Goal: Answer question/provide support

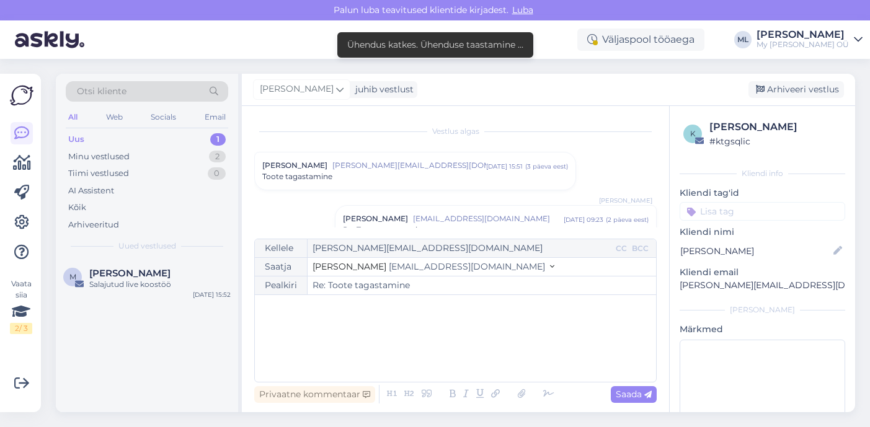
scroll to position [746, 0]
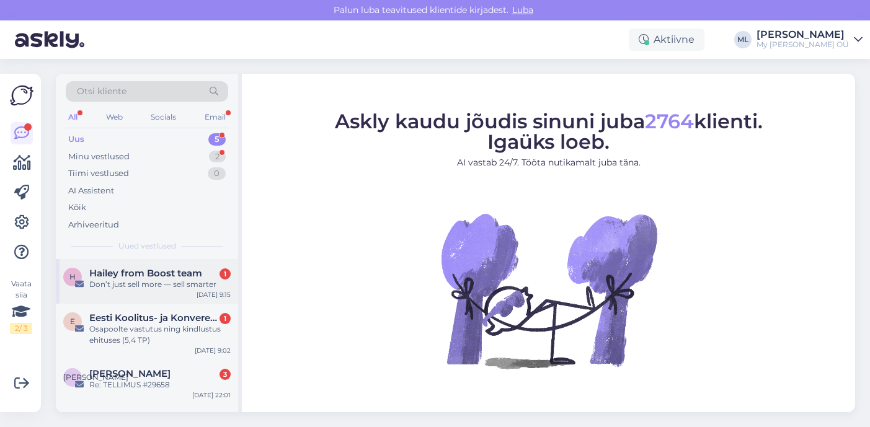
click at [110, 274] on span "Hailey from Boost team" at bounding box center [145, 273] width 113 height 11
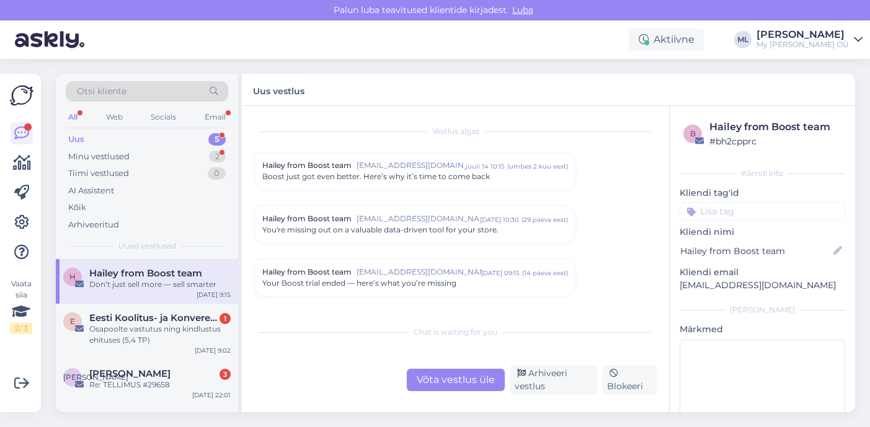
scroll to position [200, 0]
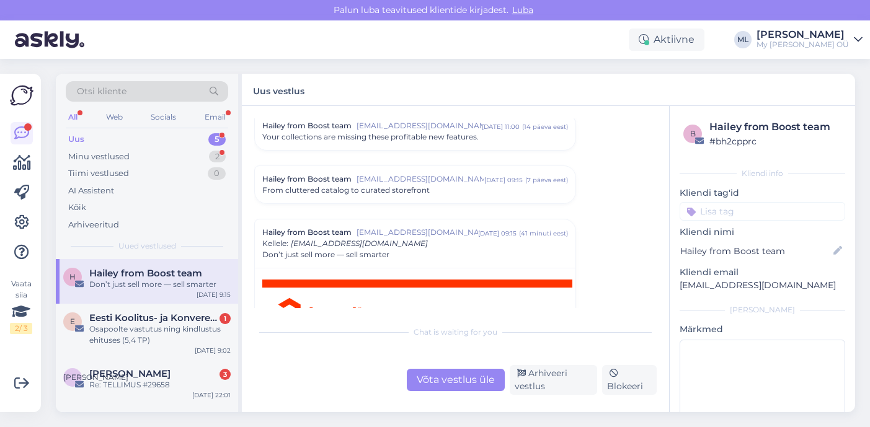
drag, startPoint x: 611, startPoint y: 379, endPoint x: 594, endPoint y: 325, distance: 56.7
click at [594, 325] on div "Chat is waiting for you Võta vestlus üle Arhiveeri vestlus Blokeeri" at bounding box center [455, 357] width 403 height 76
click at [535, 377] on div "Arhiveeri vestlus" at bounding box center [553, 380] width 87 height 30
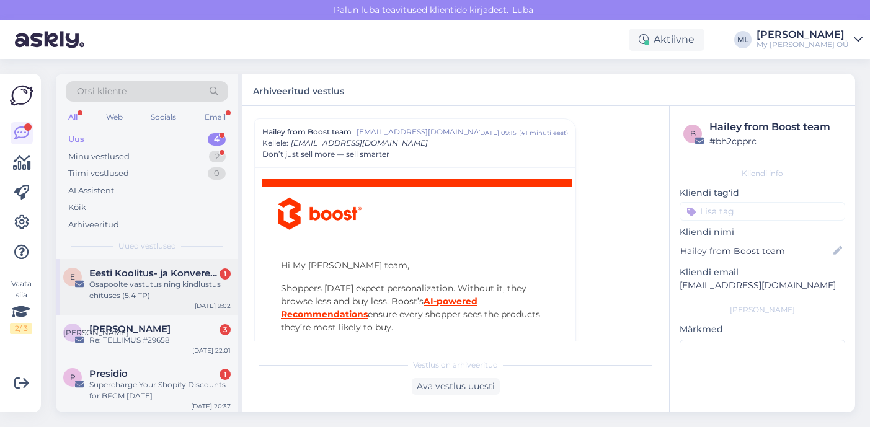
click at [182, 275] on span "Eesti Koolitus- ja Konverentsikeskus" at bounding box center [153, 273] width 129 height 11
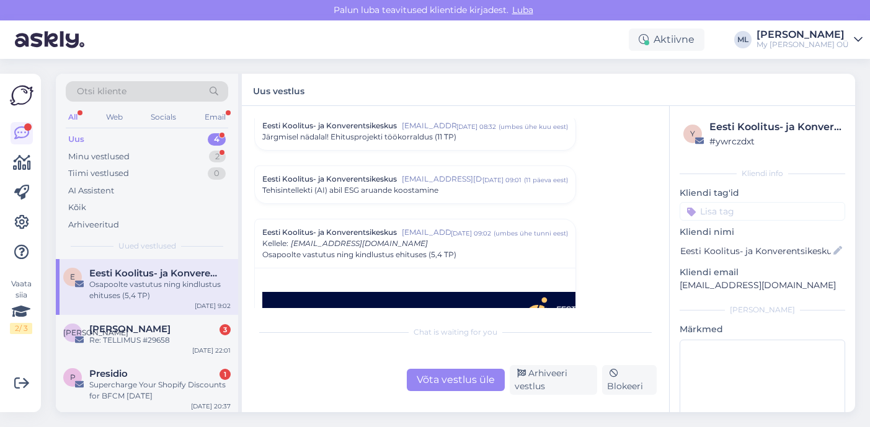
scroll to position [133, 0]
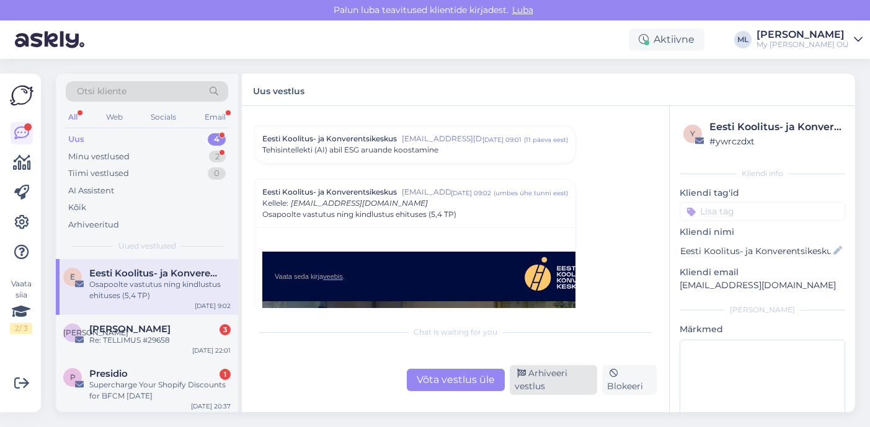
click at [538, 375] on div "Arhiveeri vestlus" at bounding box center [553, 380] width 87 height 30
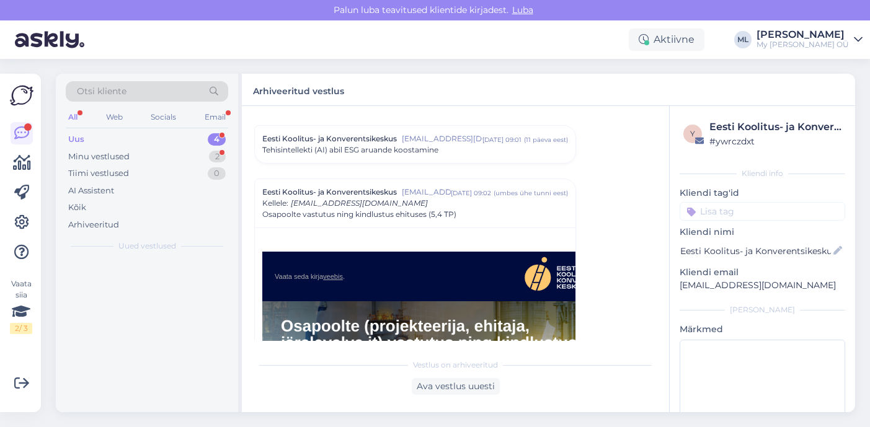
scroll to position [194, 0]
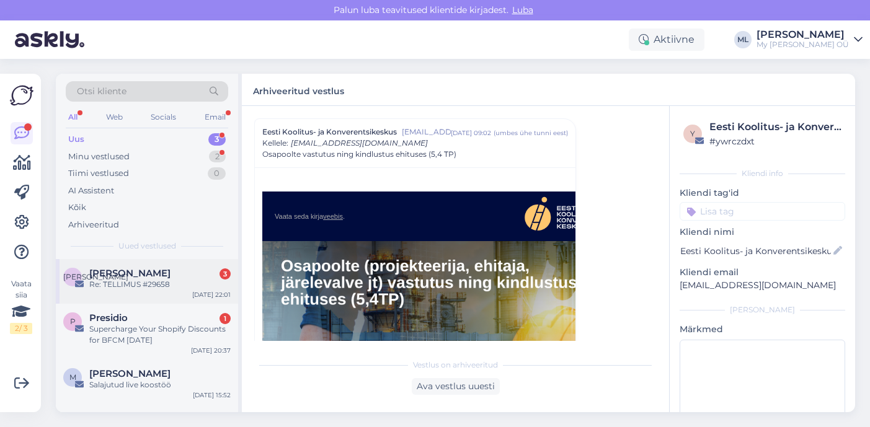
click at [136, 286] on div "Re: TELLIMUS #29658" at bounding box center [159, 284] width 141 height 11
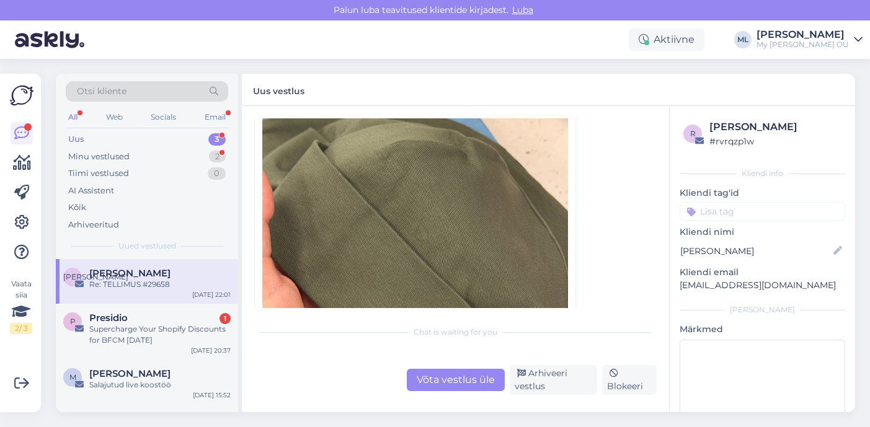
scroll to position [465, 0]
click at [406, 249] on img at bounding box center [415, 245] width 306 height 408
click at [467, 244] on img at bounding box center [415, 245] width 306 height 408
click at [460, 251] on img at bounding box center [415, 245] width 306 height 408
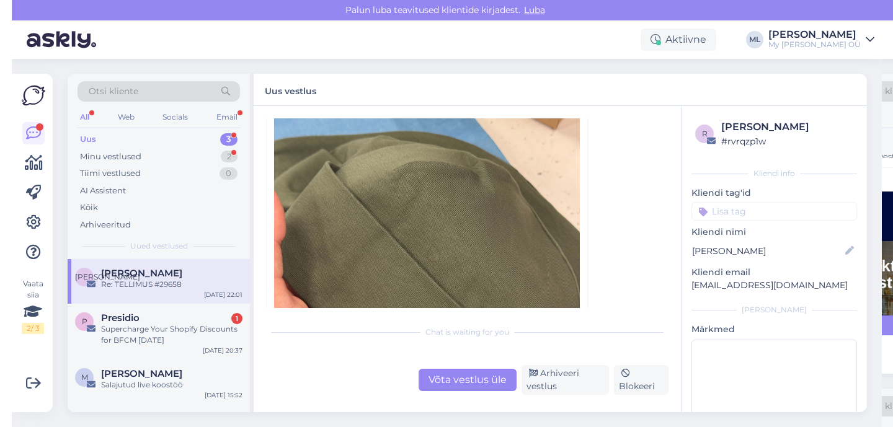
scroll to position [444, 0]
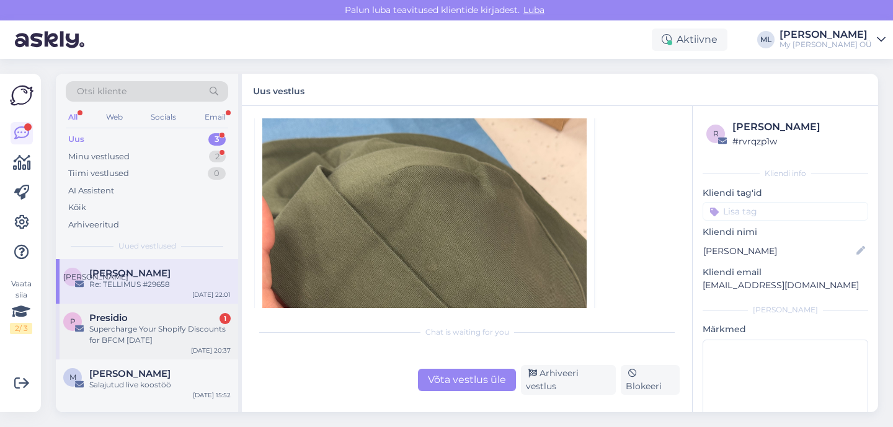
click at [113, 351] on div "P Presidio 1 Supercharge Your Shopify Discounts for BFCM [DATE] [DATE] 20:37" at bounding box center [147, 332] width 182 height 56
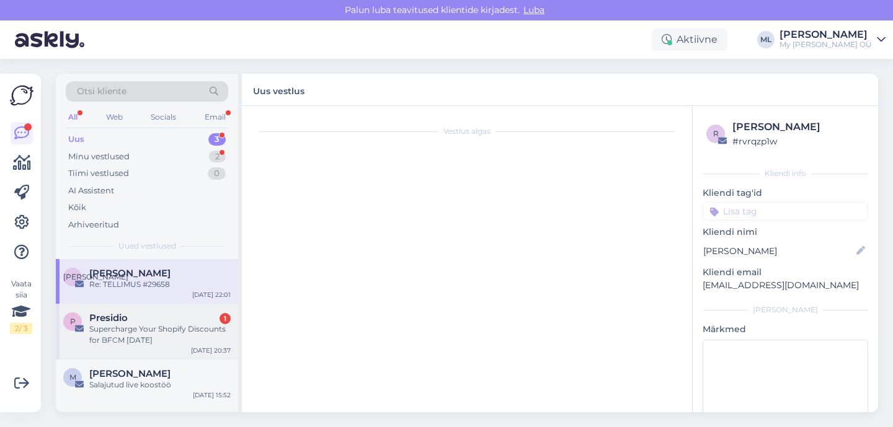
scroll to position [0, 0]
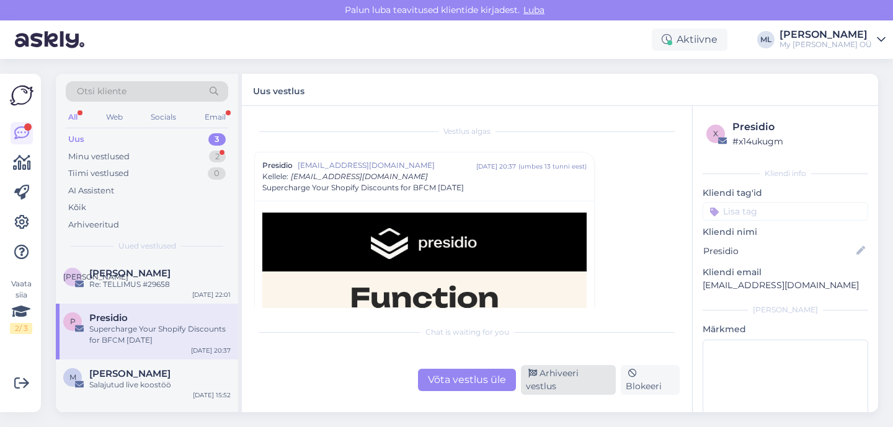
click at [560, 388] on div "Arhiveeri vestlus" at bounding box center [568, 380] width 95 height 30
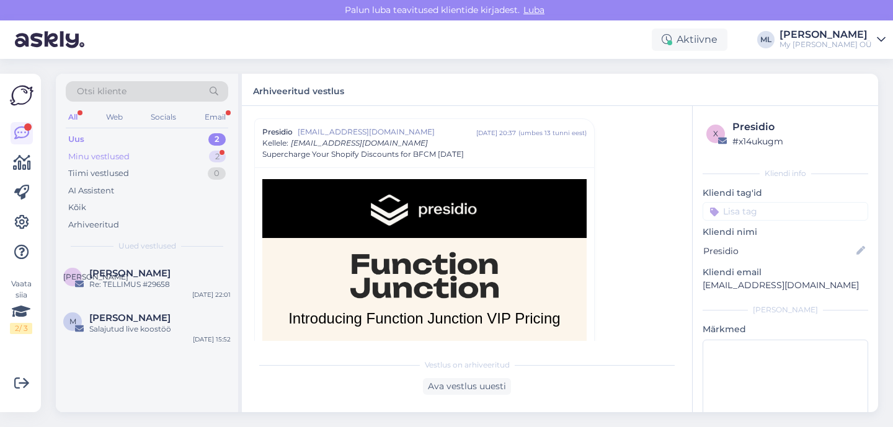
click at [148, 159] on div "Minu vestlused 2" at bounding box center [147, 156] width 162 height 17
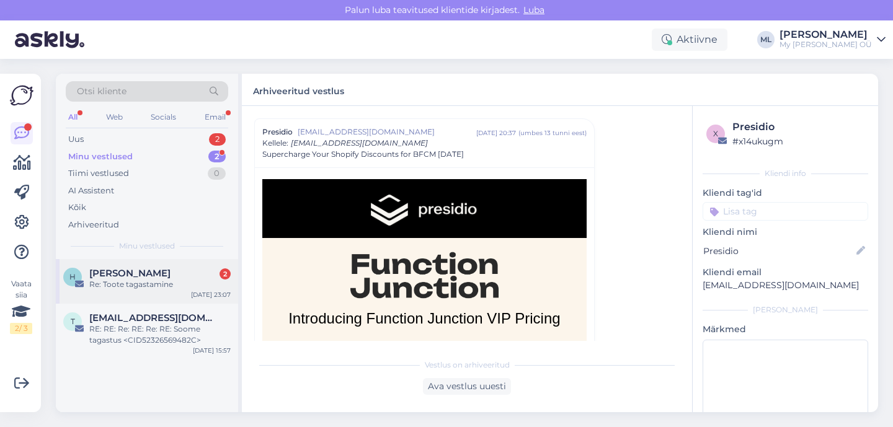
click at [141, 283] on div "Re: Toote tagastamine" at bounding box center [159, 284] width 141 height 11
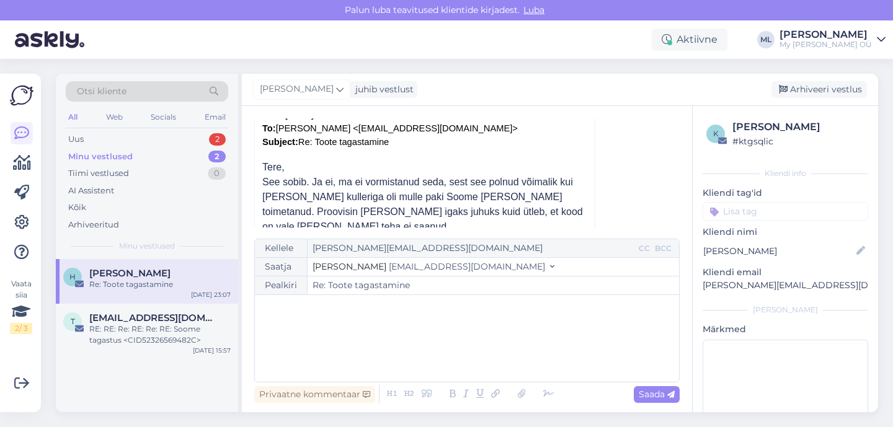
scroll to position [684, 0]
click at [264, 159] on div "Tere," at bounding box center [424, 166] width 324 height 15
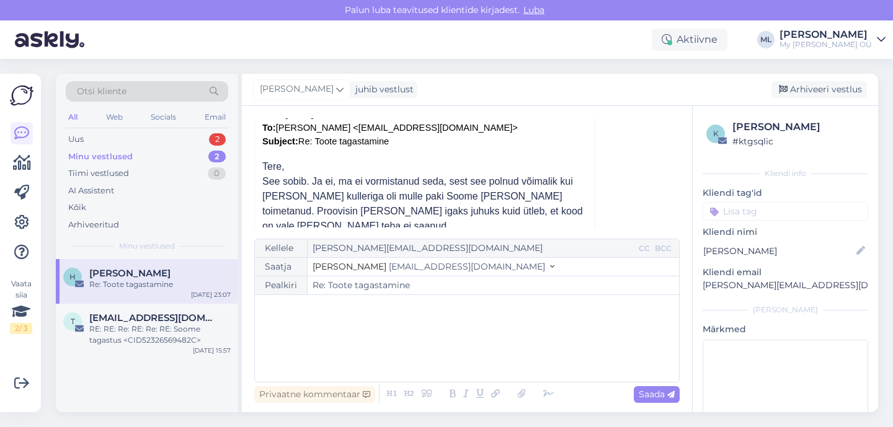
click at [542, 200] on div "See sobib. Ja ei, ma ei vormistanud seda, sest see polnud võimalik kui [PERSON_…" at bounding box center [424, 204] width 324 height 60
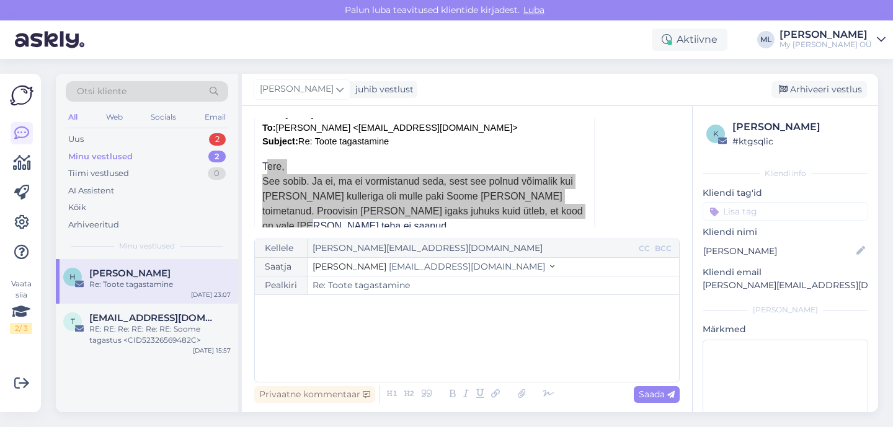
drag, startPoint x: 542, startPoint y: 198, endPoint x: 260, endPoint y: 149, distance: 285.7
click at [260, 149] on div "Tere, proovisime veelkord registreerida tagastamise portaali kaudu ja seekord s…" at bounding box center [424, 257] width 339 height 626
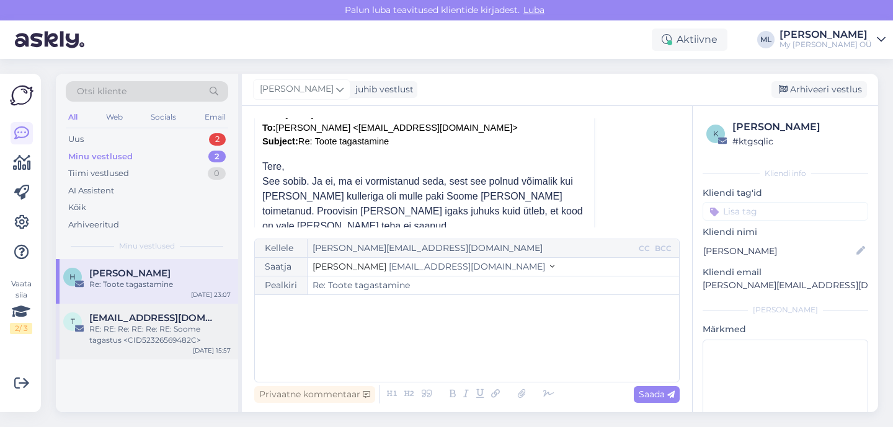
click at [164, 355] on div "t [EMAIL_ADDRESS][DOMAIN_NAME] RE: RE: Re: RE: Re: RE: Soome tagastus <CID52326…" at bounding box center [147, 332] width 182 height 56
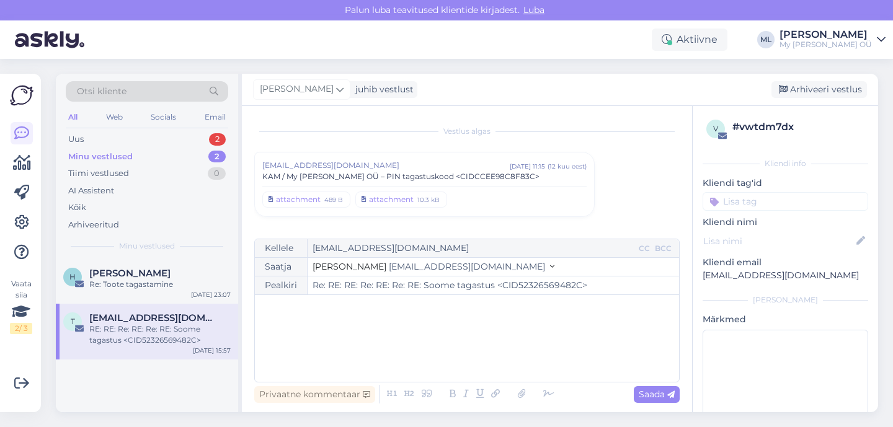
scroll to position [7688, 0]
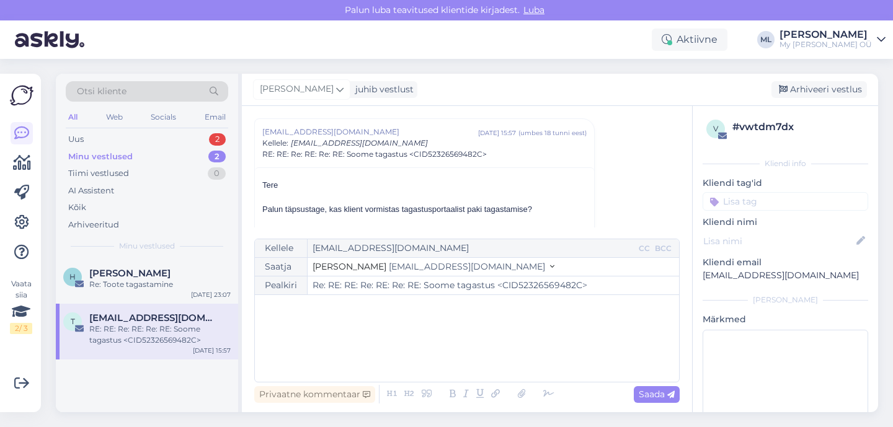
click at [415, 265] on span "[EMAIL_ADDRESS][DOMAIN_NAME]" at bounding box center [467, 266] width 156 height 11
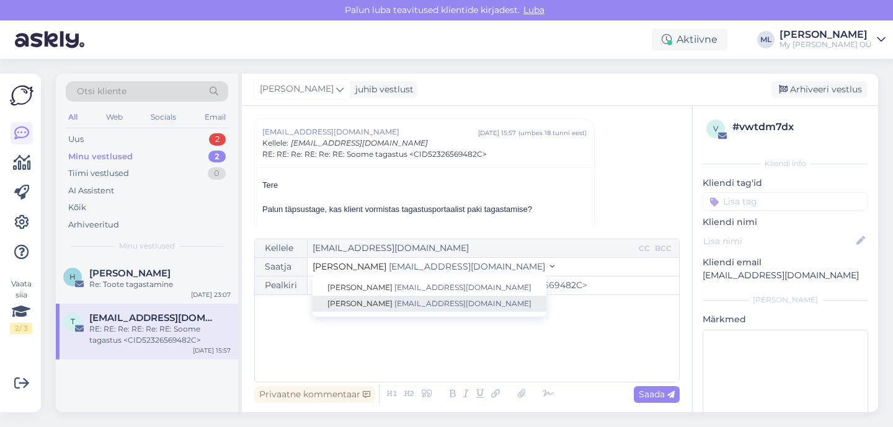
click at [398, 298] on link "[PERSON_NAME] [EMAIL_ADDRESS][DOMAIN_NAME]" at bounding box center [430, 304] width 234 height 16
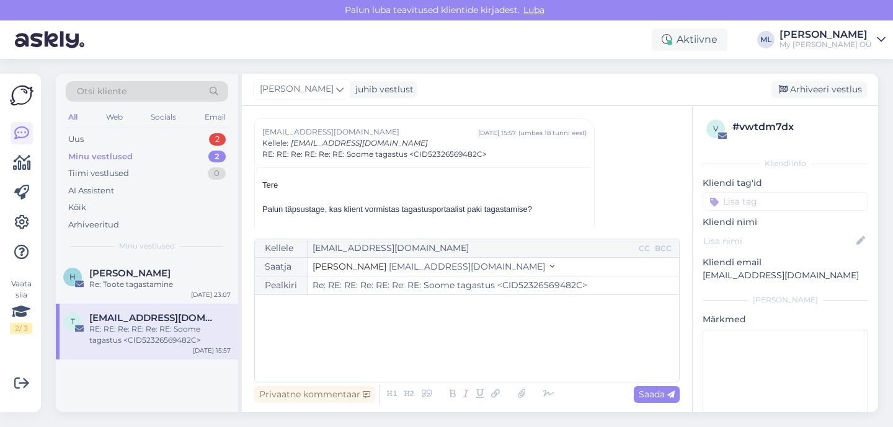
click at [332, 341] on div "﻿" at bounding box center [467, 338] width 412 height 74
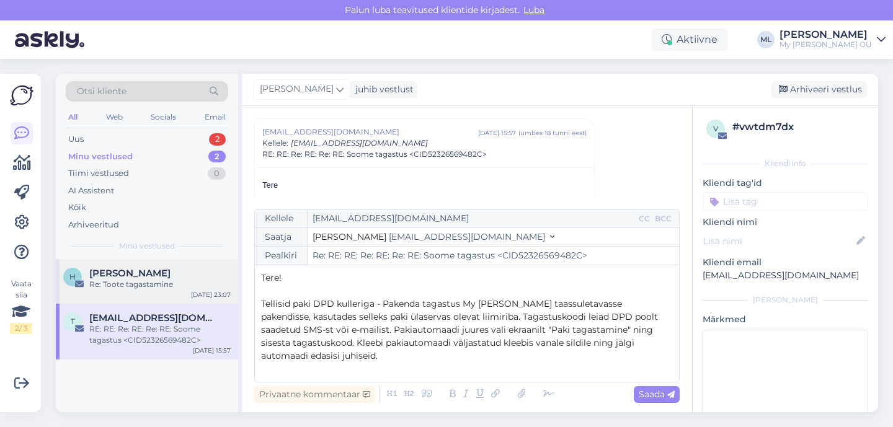
click at [150, 271] on span "[PERSON_NAME]" at bounding box center [129, 273] width 81 height 11
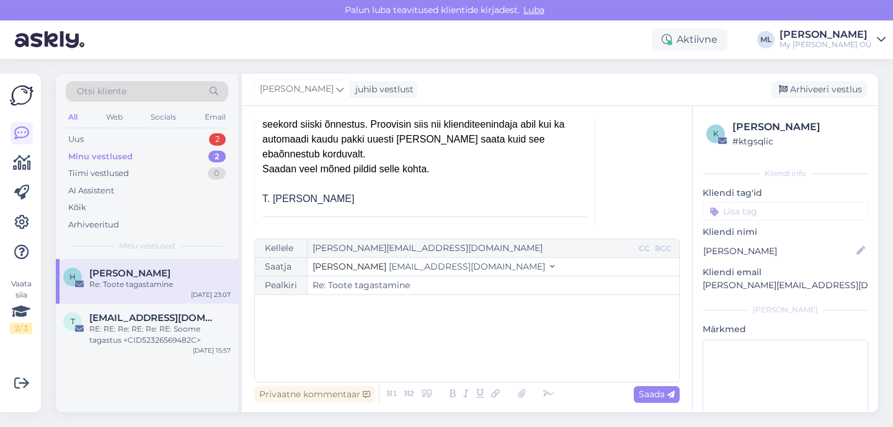
scroll to position [546, 0]
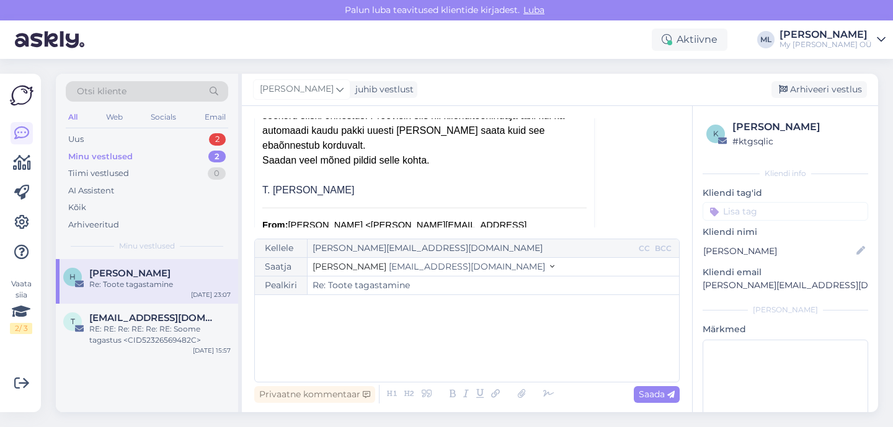
click at [389, 267] on span "[EMAIL_ADDRESS][DOMAIN_NAME]" at bounding box center [467, 266] width 156 height 11
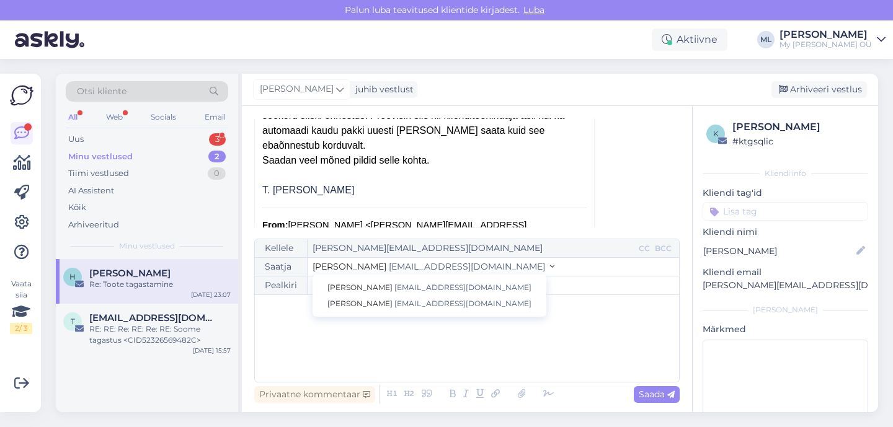
click at [766, 285] on p "[PERSON_NAME][EMAIL_ADDRESS][DOMAIN_NAME]" at bounding box center [786, 285] width 166 height 13
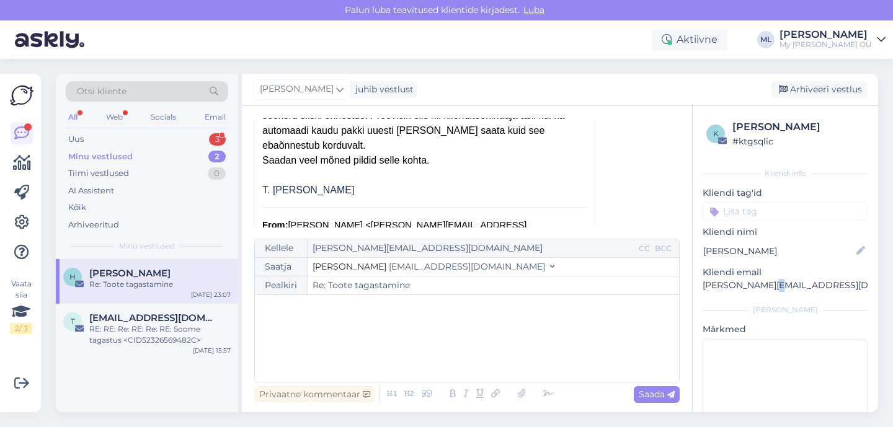
click at [766, 285] on p "[PERSON_NAME][EMAIL_ADDRESS][DOMAIN_NAME]" at bounding box center [786, 285] width 166 height 13
copy div "[PERSON_NAME][EMAIL_ADDRESS][DOMAIN_NAME] [PERSON_NAME]"
click at [152, 159] on div "Minu vestlused 2" at bounding box center [147, 156] width 162 height 17
click at [130, 146] on div "Uus 4" at bounding box center [147, 139] width 162 height 17
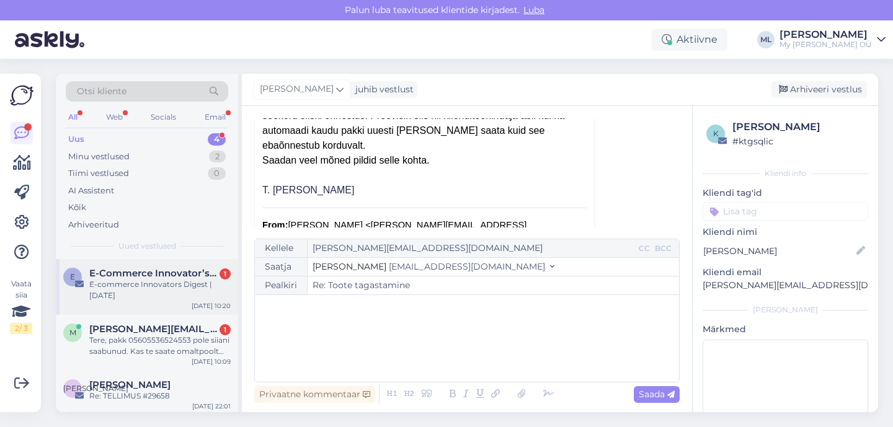
click at [143, 283] on div "E-commerce Innovators Digest | [DATE]" at bounding box center [159, 290] width 141 height 22
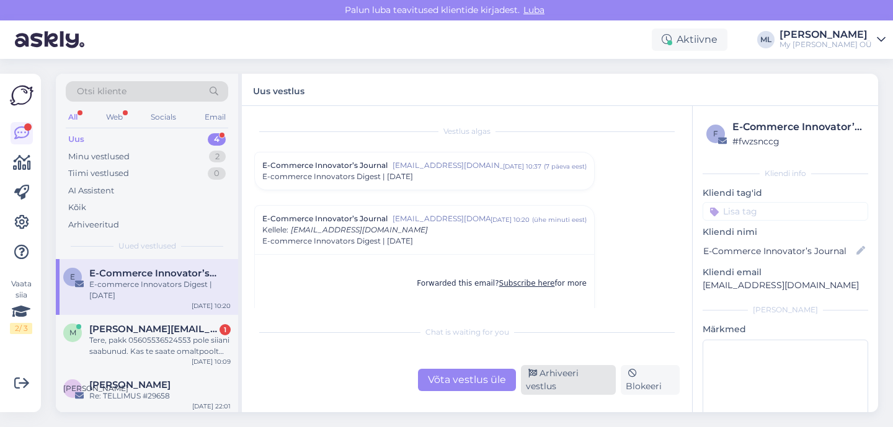
click at [550, 389] on div "Arhiveeri vestlus" at bounding box center [568, 380] width 95 height 30
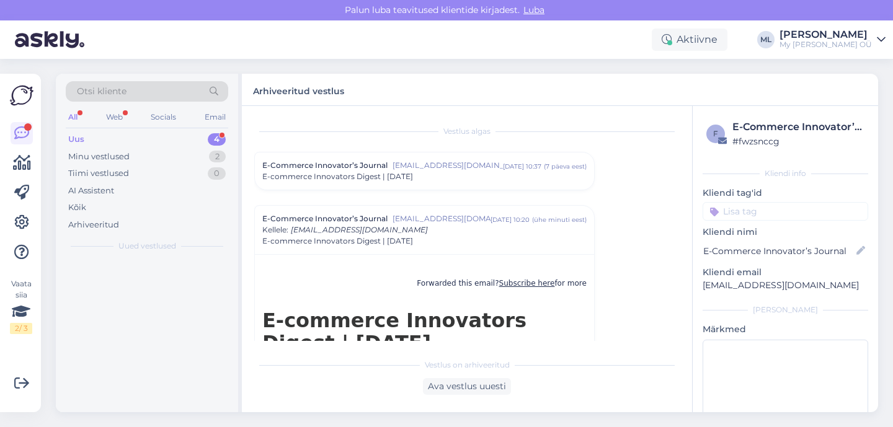
scroll to position [87, 0]
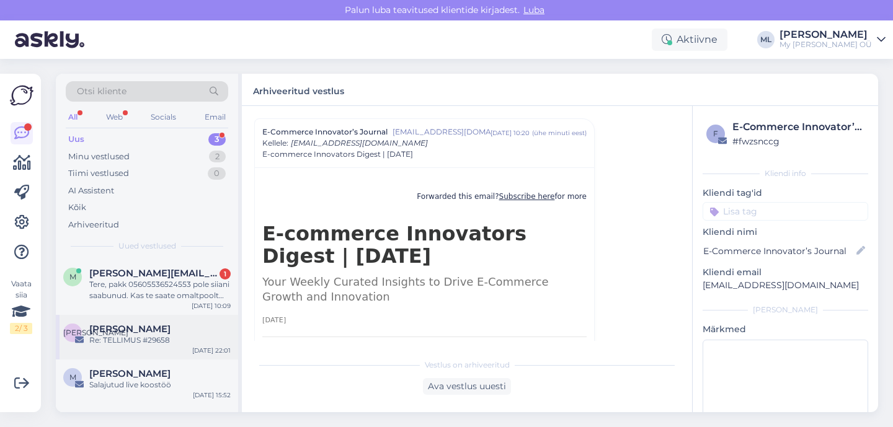
click at [134, 338] on div "Re: TELLIMUS #29658" at bounding box center [159, 340] width 141 height 11
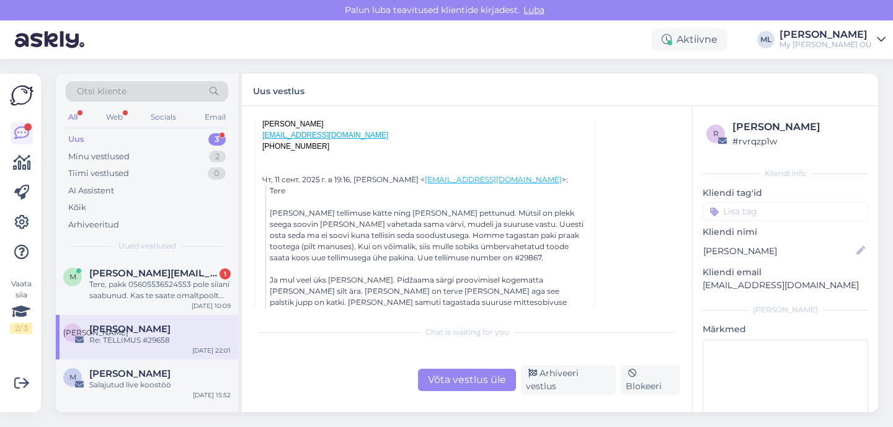
click at [478, 385] on div "Võta vestlus üle" at bounding box center [467, 380] width 98 height 22
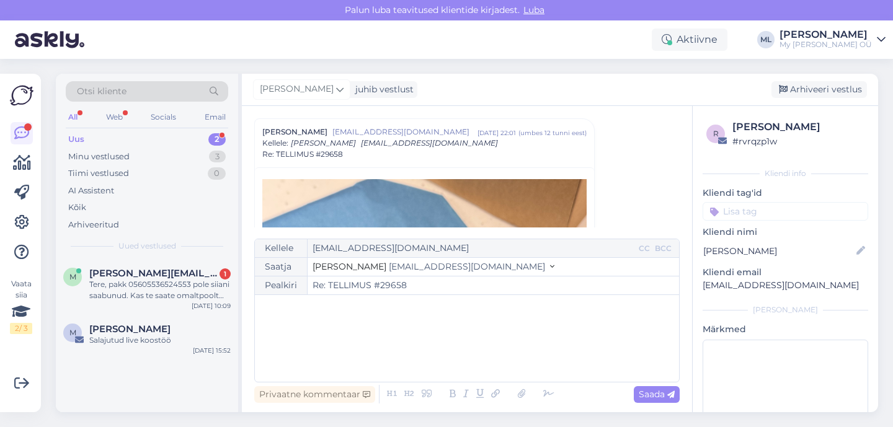
click at [400, 263] on span "[EMAIL_ADDRESS][DOMAIN_NAME]" at bounding box center [467, 266] width 156 height 11
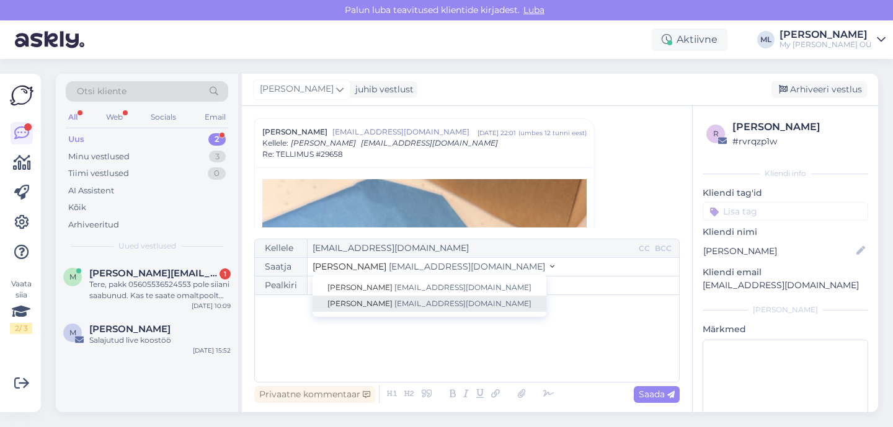
click at [385, 311] on link "[PERSON_NAME] [EMAIL_ADDRESS][DOMAIN_NAME]" at bounding box center [430, 304] width 234 height 16
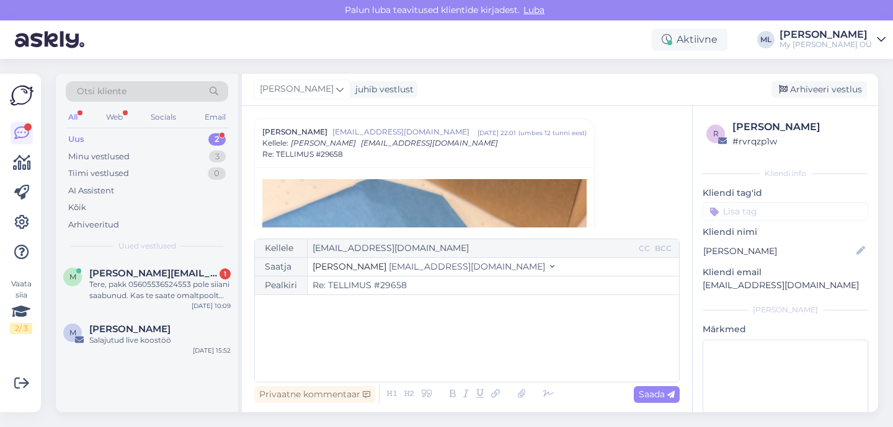
click at [320, 351] on div "﻿" at bounding box center [467, 338] width 412 height 74
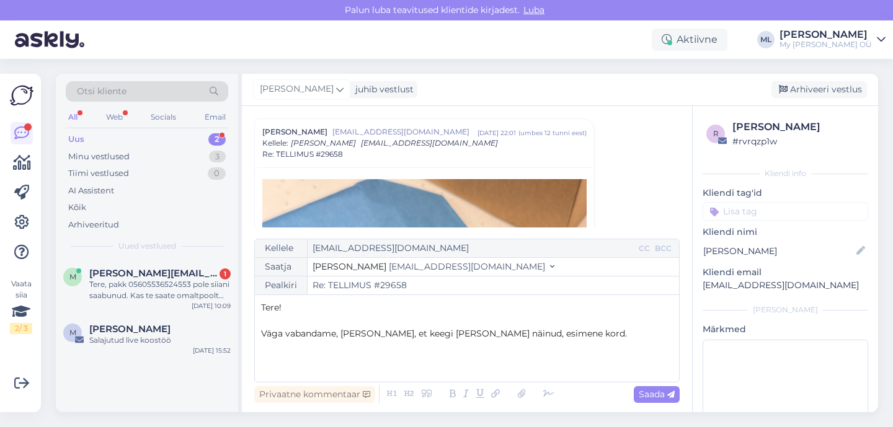
click at [375, 337] on span "Väga vabandame, [PERSON_NAME], et keegi [PERSON_NAME] näinud, esimene kord." at bounding box center [444, 333] width 366 height 11
click at [553, 335] on p "Väga vabandame, [PERSON_NAME] et keegi [PERSON_NAME] näinud, esimene kord." at bounding box center [467, 333] width 412 height 13
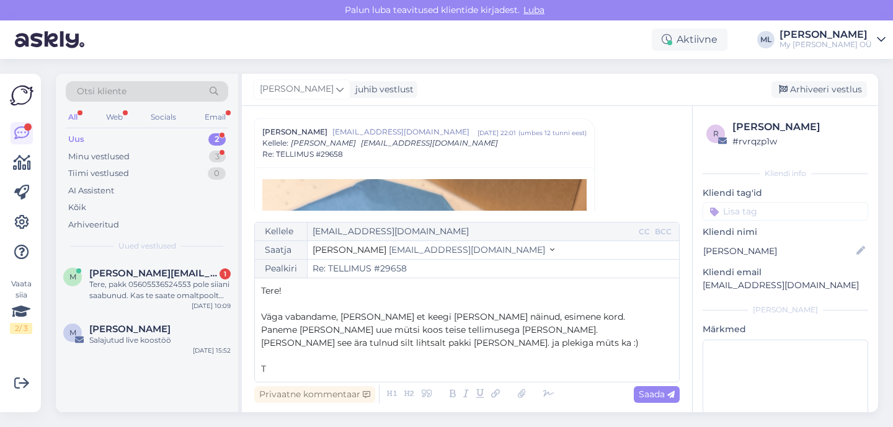
click at [471, 345] on span "[PERSON_NAME] see ära tulnud silt lihtsalt pakki [PERSON_NAME]. ja plekiga müts…" at bounding box center [450, 342] width 378 height 11
click at [560, 353] on p "﻿" at bounding box center [467, 356] width 412 height 13
click at [562, 347] on p "[PERSON_NAME] see ära tulnud silt lihtsalt pakki [PERSON_NAME]. Ja plekiga müts…" at bounding box center [467, 343] width 412 height 13
click at [365, 378] on div "Kellele [EMAIL_ADDRESS][DOMAIN_NAME] CC BCC Saatja Mari-Liis [EMAIL_ADDRESS][DO…" at bounding box center [466, 302] width 425 height 161
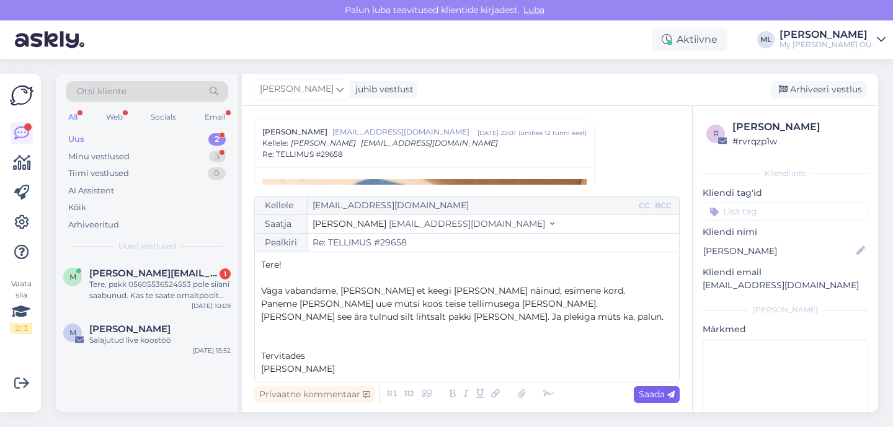
click at [656, 396] on span "Saada" at bounding box center [657, 394] width 36 height 11
type input "Re: Re: TELLIMUS #29658"
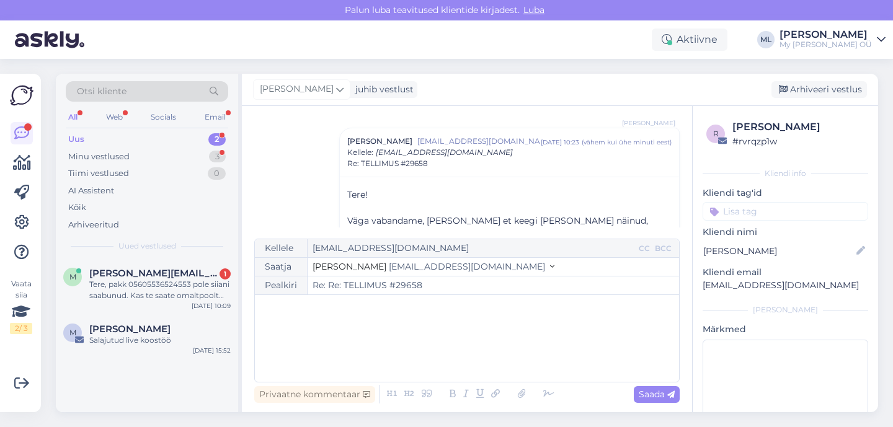
click at [794, 79] on div "[PERSON_NAME] juhib vestlust [GEOGRAPHIC_DATA] vestlus" at bounding box center [560, 90] width 636 height 32
click at [794, 91] on div "Arhiveeri vestlus" at bounding box center [820, 89] width 96 height 17
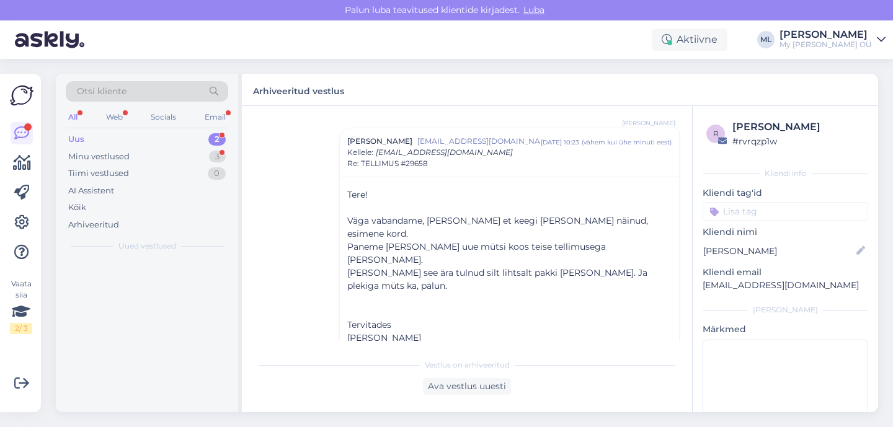
scroll to position [1159, 0]
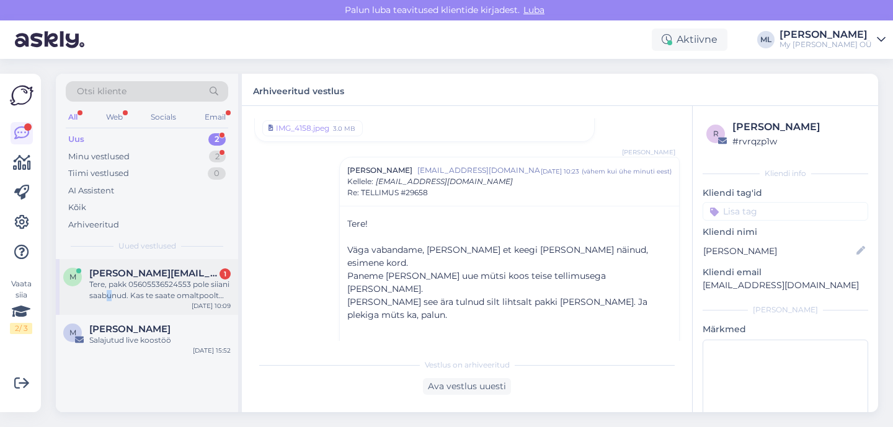
click at [109, 295] on div "Tere, pakk 05605536524553 pole siiani saabunud. Kas te saate omaltpoolt uurida,…" at bounding box center [159, 290] width 141 height 22
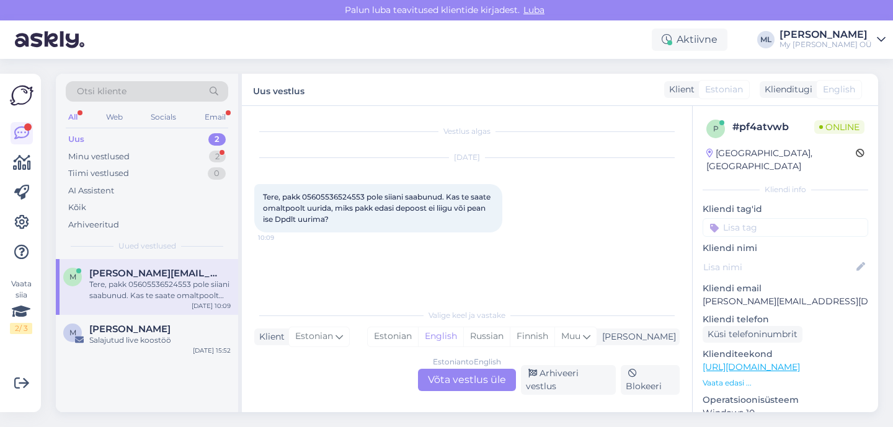
click at [318, 196] on span "Tere, pakk 05605536524553 pole siiani saabunud. Kas te saate omaltpoolt uurida,…" at bounding box center [377, 208] width 229 height 32
copy span "05605536524553"
click at [741, 295] on p "[PERSON_NAME][EMAIL_ADDRESS][DOMAIN_NAME]" at bounding box center [786, 301] width 166 height 13
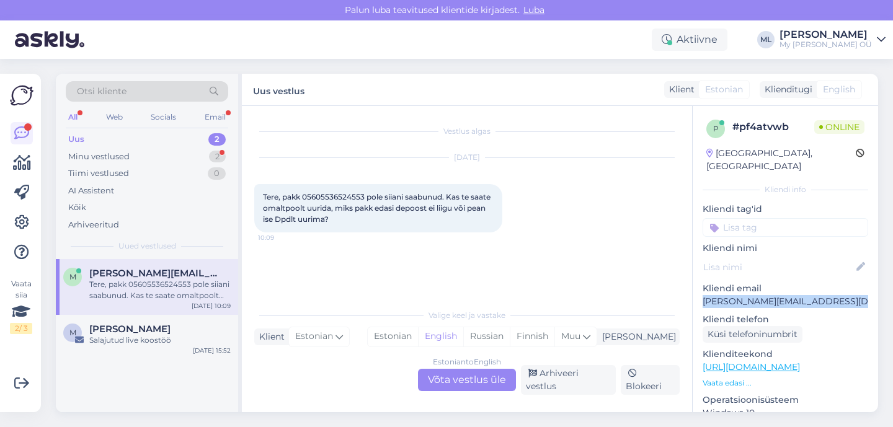
click at [741, 295] on p "[PERSON_NAME][EMAIL_ADDRESS][DOMAIN_NAME]" at bounding box center [786, 301] width 166 height 13
copy p "[PERSON_NAME][EMAIL_ADDRESS][DOMAIN_NAME]"
click at [502, 381] on div "Estonian to English Võta vestlus üle" at bounding box center [467, 380] width 98 height 22
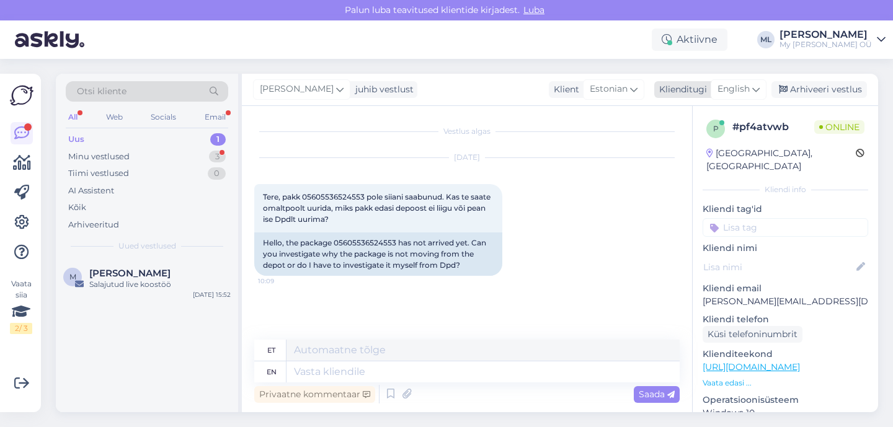
click at [728, 89] on span "English" at bounding box center [734, 89] width 32 height 14
type input "est"
click at [689, 138] on link "Estonian" at bounding box center [711, 145] width 136 height 20
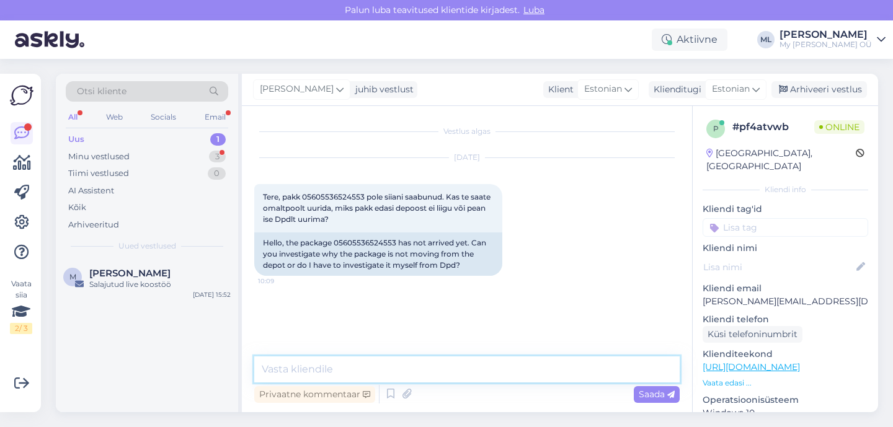
click at [309, 372] on textarea at bounding box center [466, 370] width 425 height 26
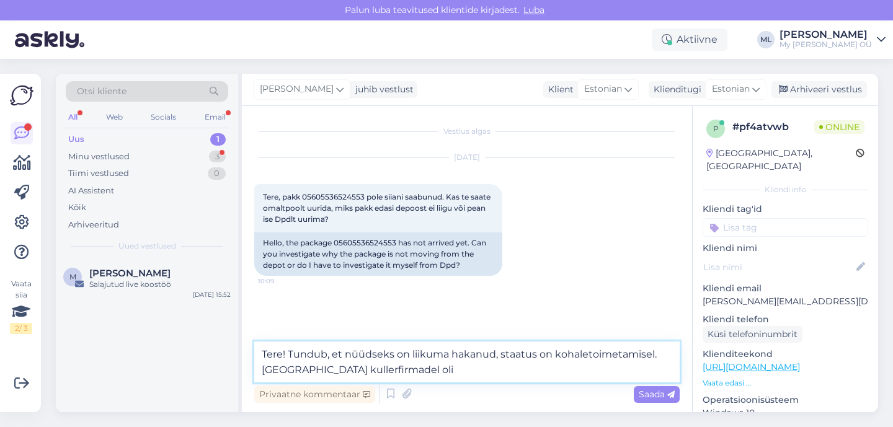
click at [306, 370] on textarea "Tere! Tundub, et nüüdseks on liikuma hakanud, staatus on kohaletoimetamisel. [G…" at bounding box center [466, 362] width 425 height 41
click at [376, 373] on textarea "Tere! Tundub, et nüüdseks on liikuma hakanud, staatus on kohaletoimetamisel. Ek…" at bounding box center [466, 362] width 425 height 41
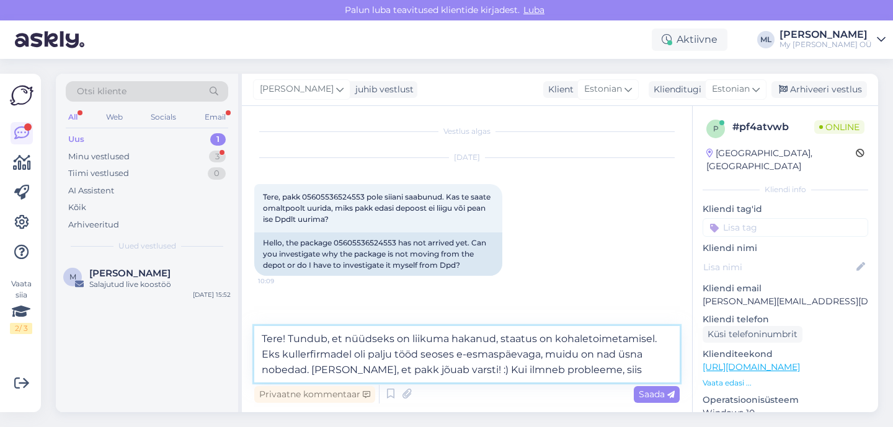
click at [654, 343] on textarea "Tere! Tundub, et nüüdseks on liikuma hakanud, staatus on kohaletoimetamisel. Ek…" at bounding box center [466, 354] width 425 height 56
click at [659, 372] on textarea "Tere! Tundub, et nüüdseks on liikuma hakanud, staatus on kohaletoimetamisel 12.…" at bounding box center [466, 354] width 425 height 56
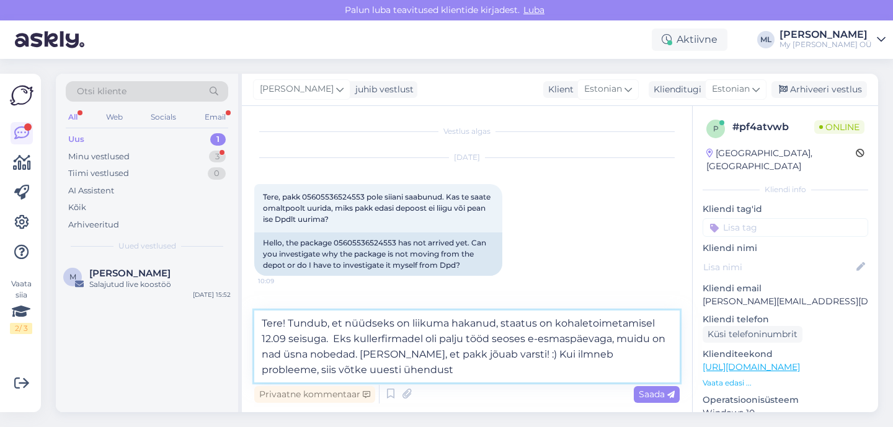
click at [535, 378] on textarea "Tere! Tundub, et nüüdseks on liikuma hakanud, staatus on kohaletoimetamisel 12.…" at bounding box center [466, 347] width 425 height 72
type textarea "Tere! Tundub, et nüüdseks on liikuma hakanud, staatus on kohaletoimetamisel 12.…"
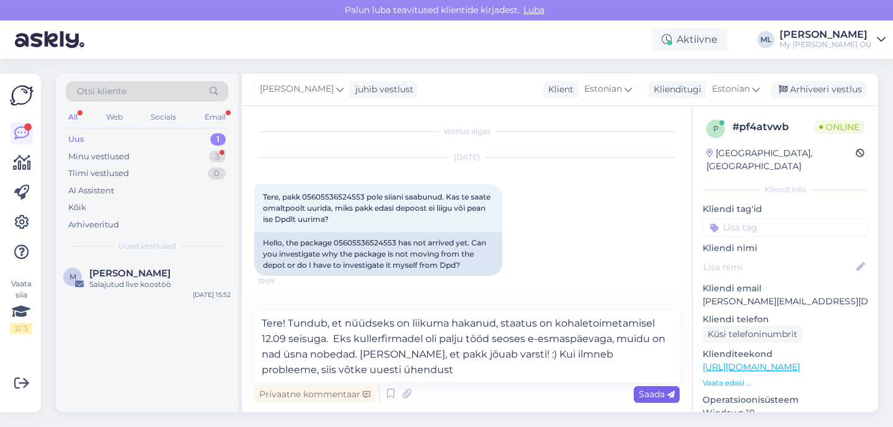
click at [644, 396] on span "Saada" at bounding box center [657, 394] width 36 height 11
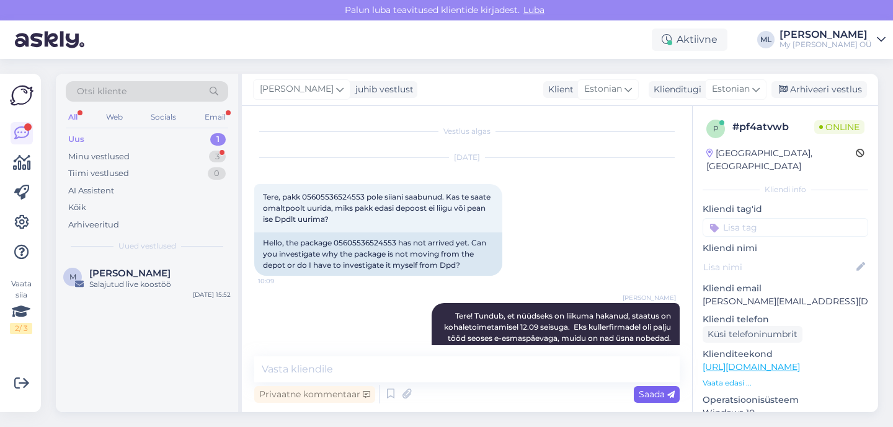
scroll to position [42, 0]
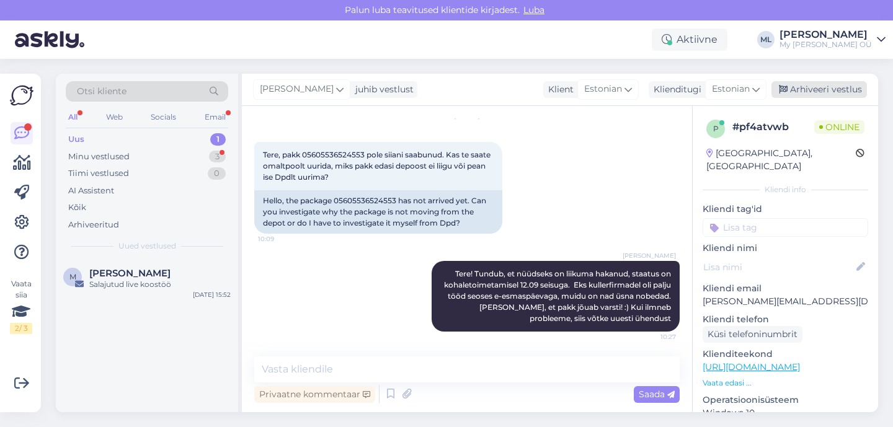
click at [811, 97] on div "Arhiveeri vestlus" at bounding box center [820, 89] width 96 height 17
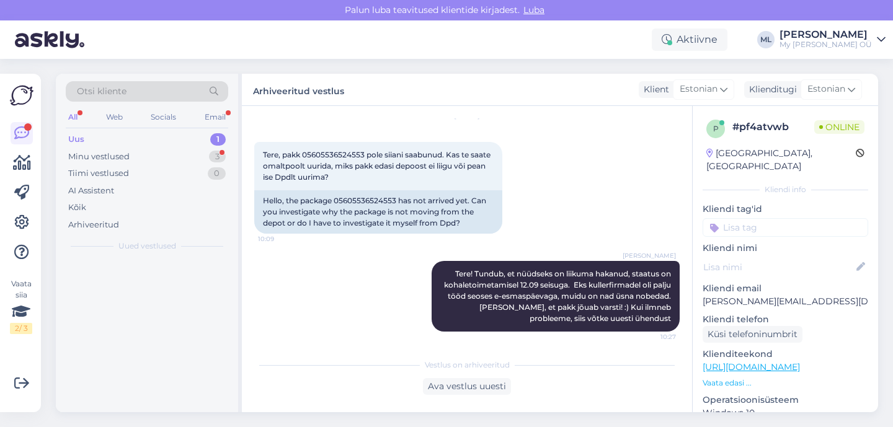
scroll to position [47, 0]
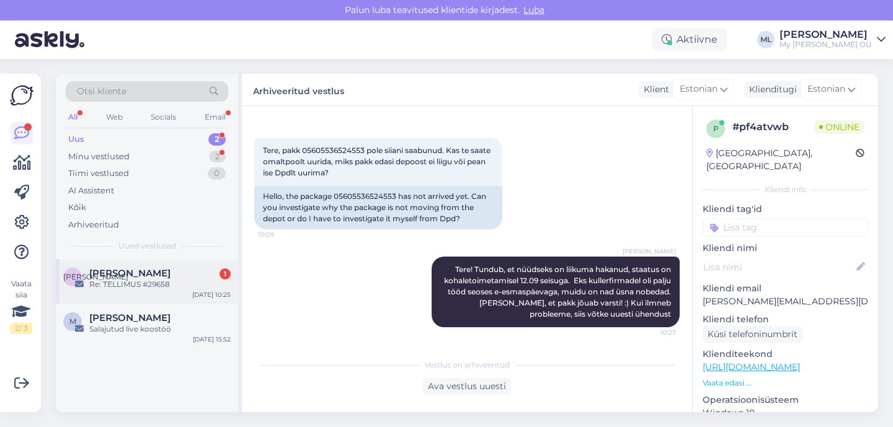
click at [106, 290] on div "Re: TELLIMUS #29658" at bounding box center [159, 284] width 141 height 11
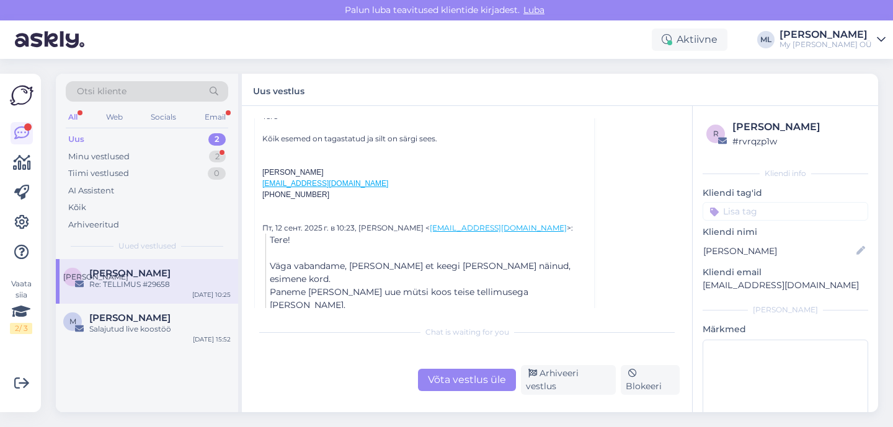
scroll to position [528, 0]
click at [485, 382] on div "Võta vestlus üle" at bounding box center [467, 380] width 98 height 22
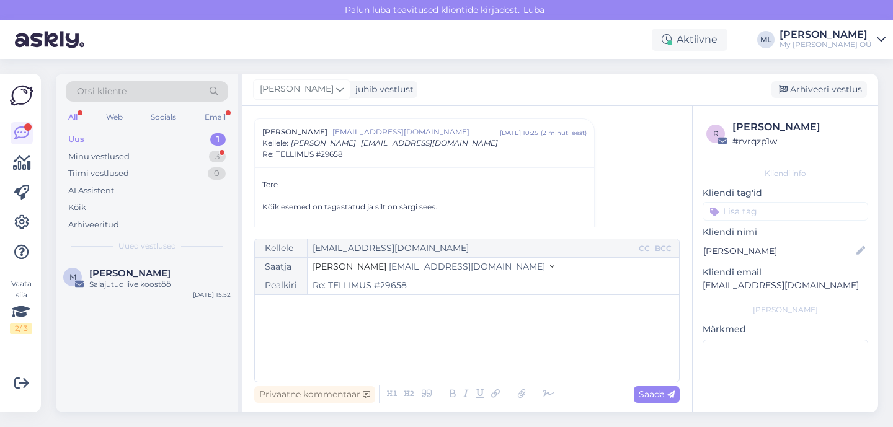
click at [382, 272] on button "Stella [EMAIL_ADDRESS][DOMAIN_NAME]" at bounding box center [434, 266] width 242 height 13
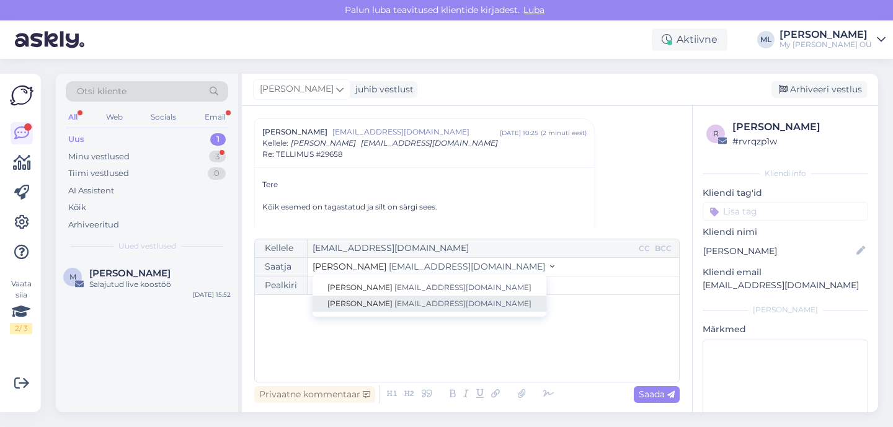
click at [394, 303] on span "[EMAIL_ADDRESS][DOMAIN_NAME]" at bounding box center [462, 303] width 137 height 9
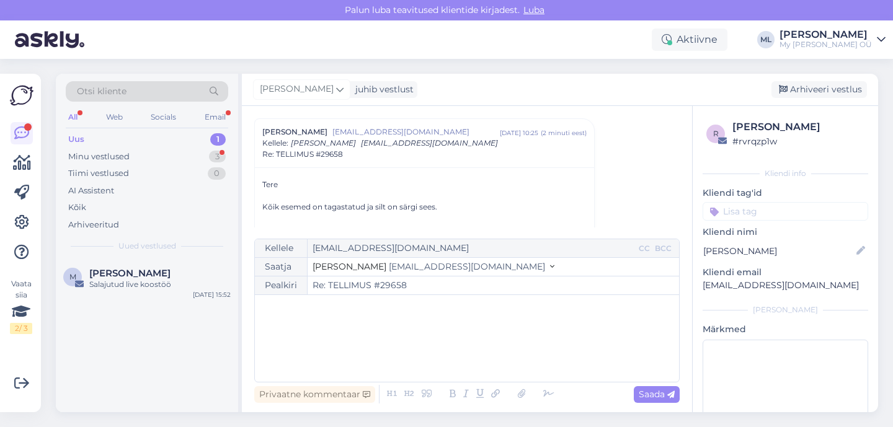
click at [340, 334] on div "﻿" at bounding box center [467, 338] width 412 height 74
click at [664, 399] on span "Saada" at bounding box center [657, 394] width 36 height 11
type input "Re: TELLIMUS #29658"
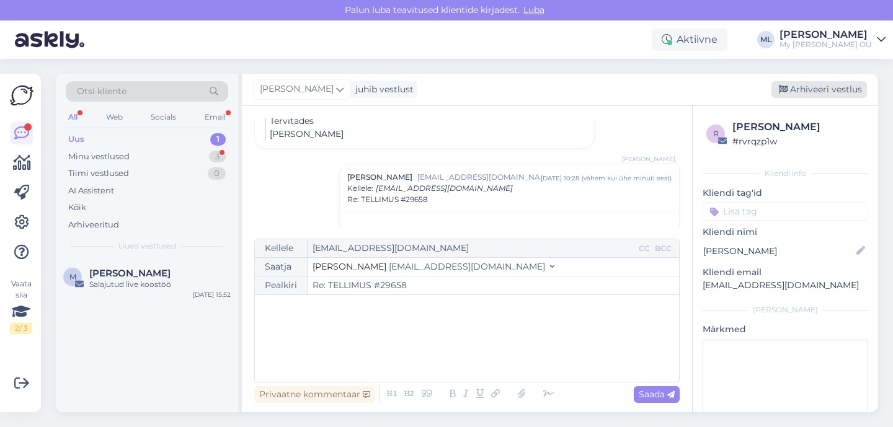
click at [822, 84] on div "Arhiveeri vestlus" at bounding box center [820, 89] width 96 height 17
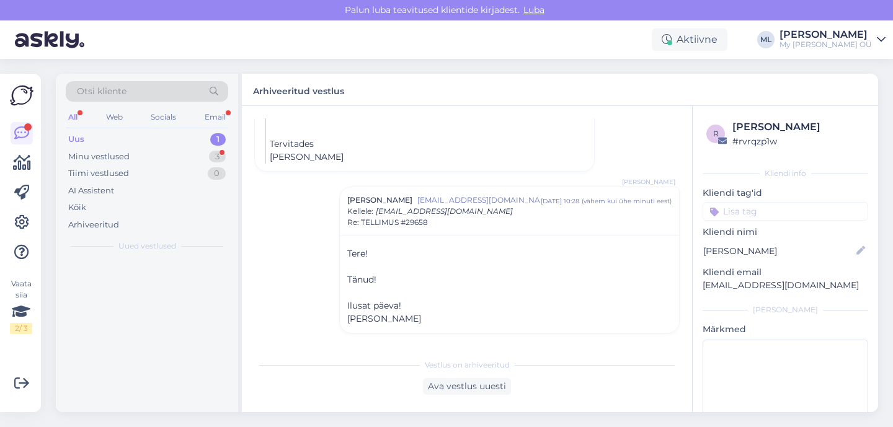
scroll to position [729, 0]
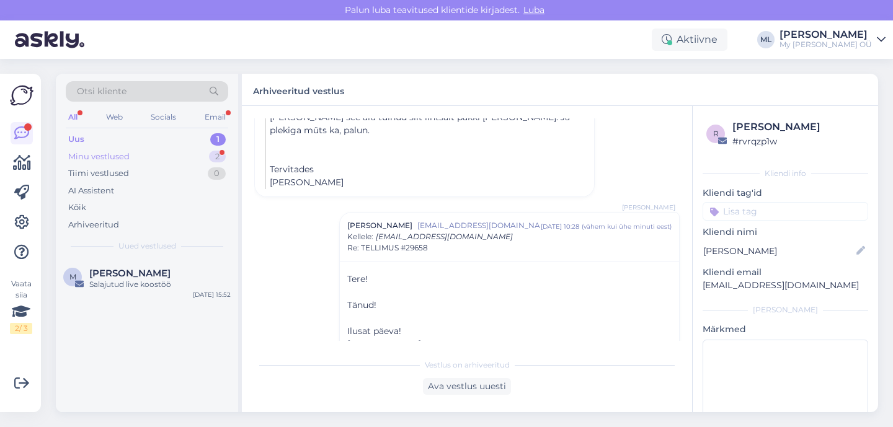
click at [109, 149] on div "Minu vestlused 2" at bounding box center [147, 156] width 162 height 17
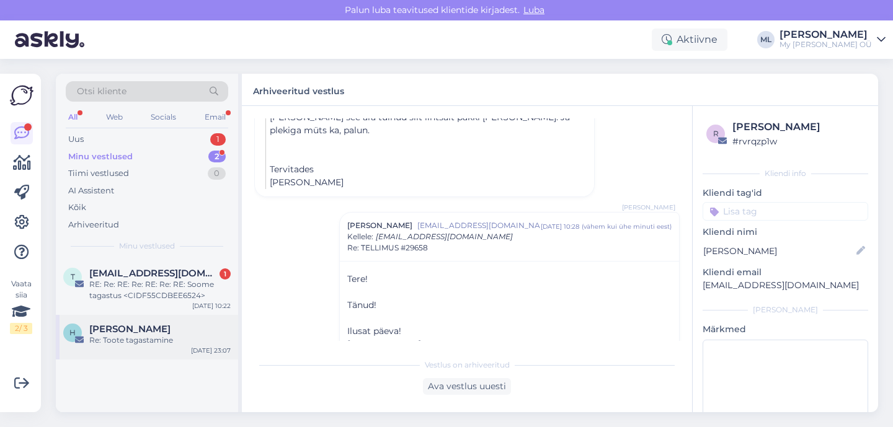
click at [127, 331] on span "[PERSON_NAME]" at bounding box center [129, 329] width 81 height 11
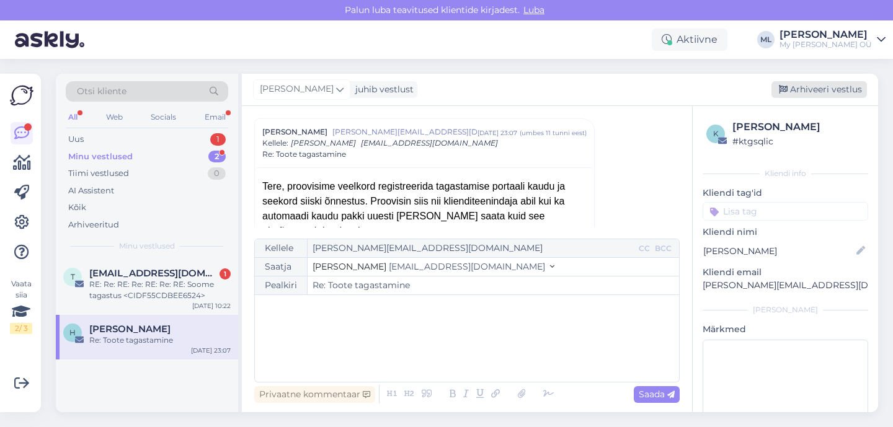
click at [821, 94] on div "Arhiveeri vestlus" at bounding box center [820, 89] width 96 height 17
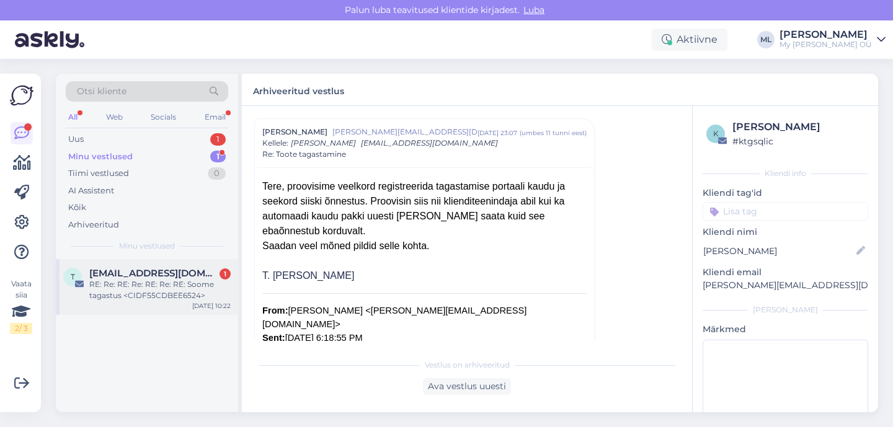
click at [128, 292] on div "RE: Re: RE: Re: RE: Re: RE: Soome tagastus <CIDF55CDBEE6524>" at bounding box center [159, 290] width 141 height 22
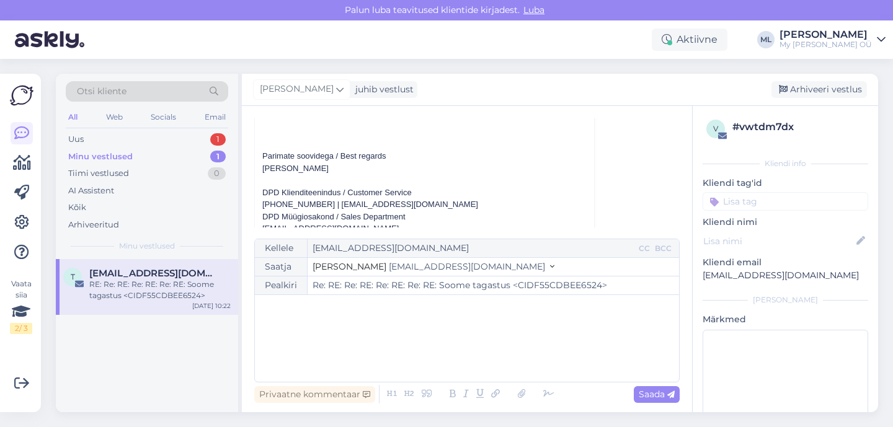
scroll to position [7789, 0]
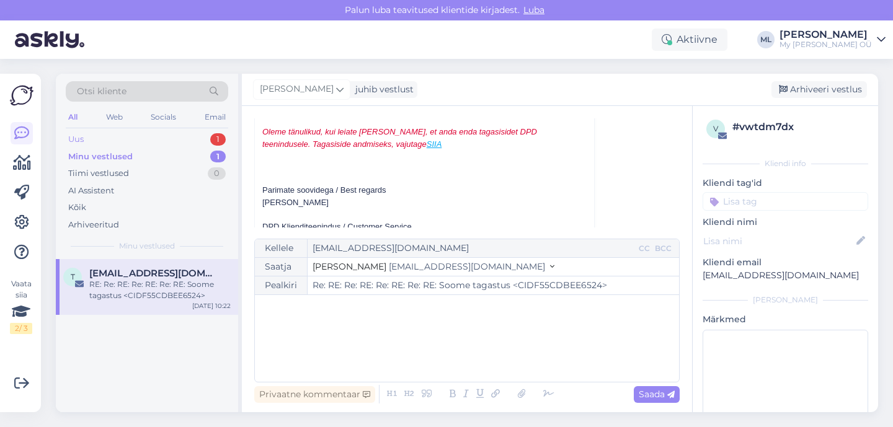
click at [153, 143] on div "Uus 1" at bounding box center [147, 139] width 162 height 17
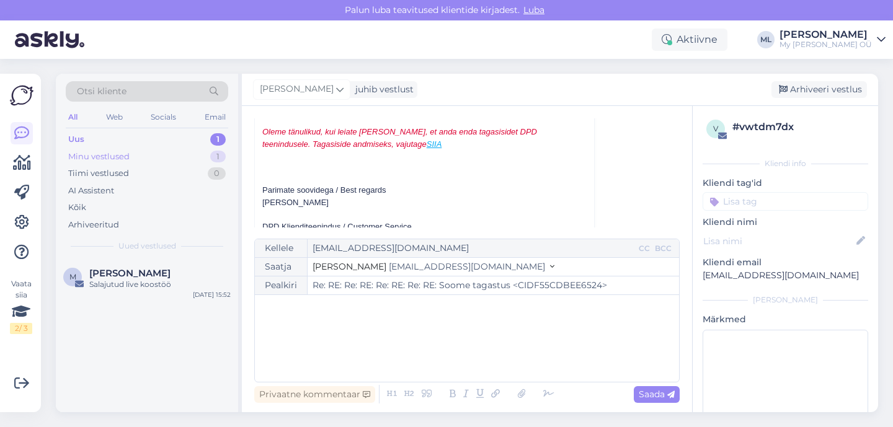
click at [102, 159] on div "Minu vestlused" at bounding box center [98, 157] width 61 height 12
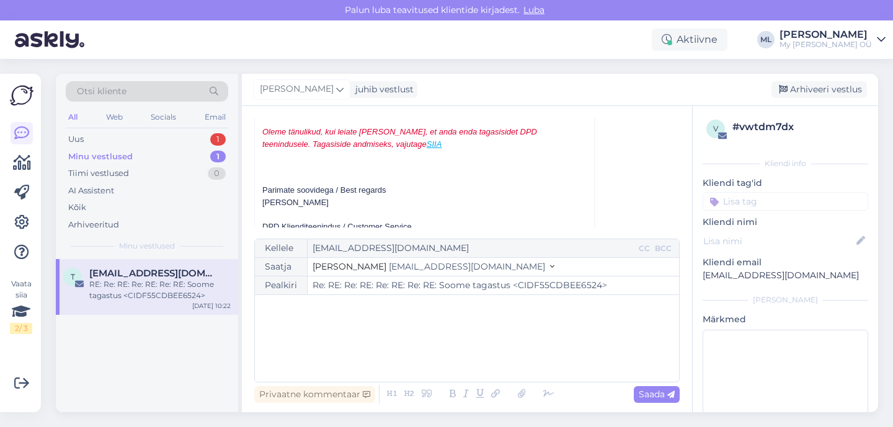
click at [164, 278] on span "[EMAIL_ADDRESS][DOMAIN_NAME]" at bounding box center [153, 273] width 129 height 11
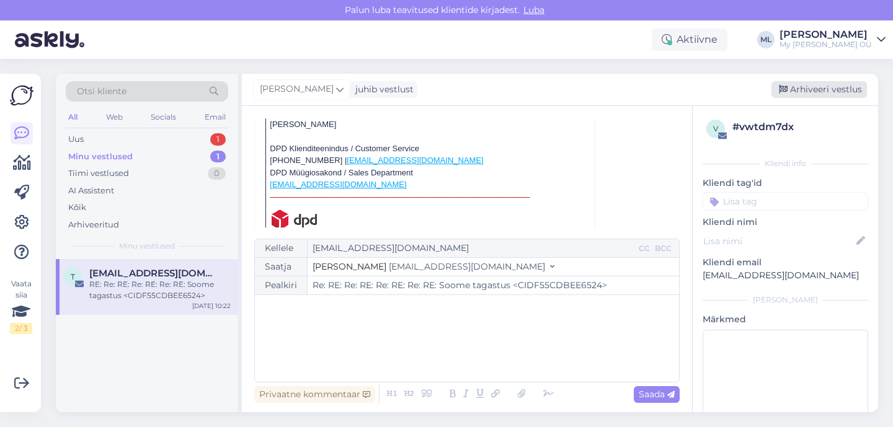
click at [819, 87] on div "Arhiveeri vestlus" at bounding box center [820, 89] width 96 height 17
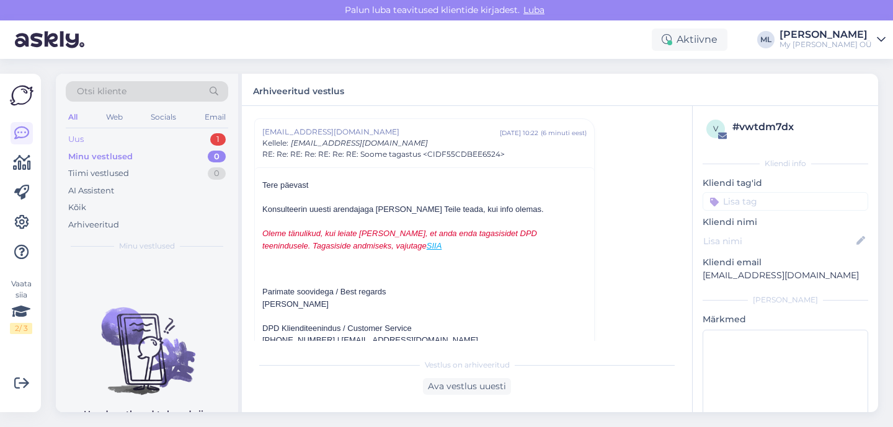
click at [82, 136] on div "Uus" at bounding box center [76, 139] width 16 height 12
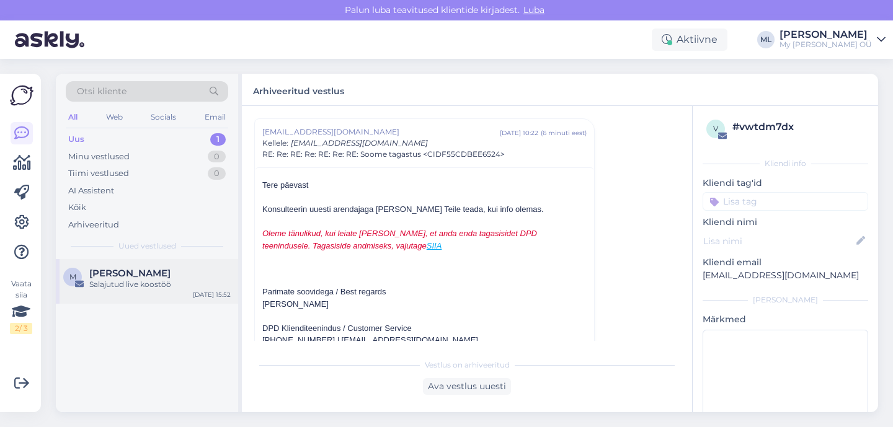
click at [131, 279] on div "Salajutud live koostöö" at bounding box center [159, 284] width 141 height 11
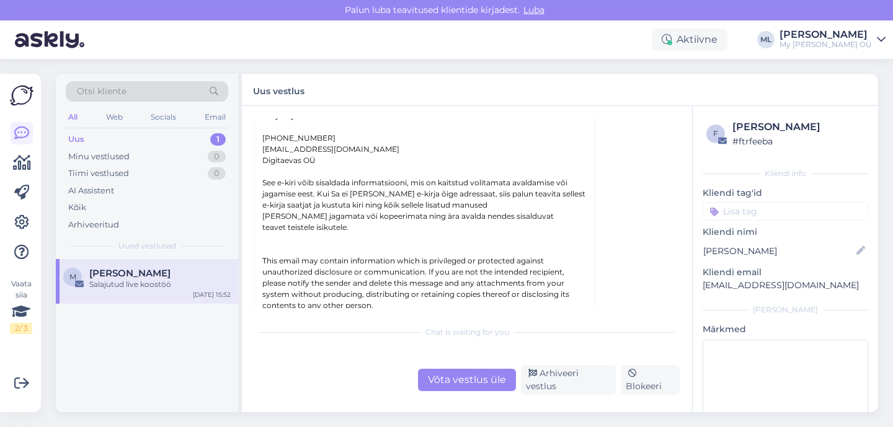
scroll to position [0, 0]
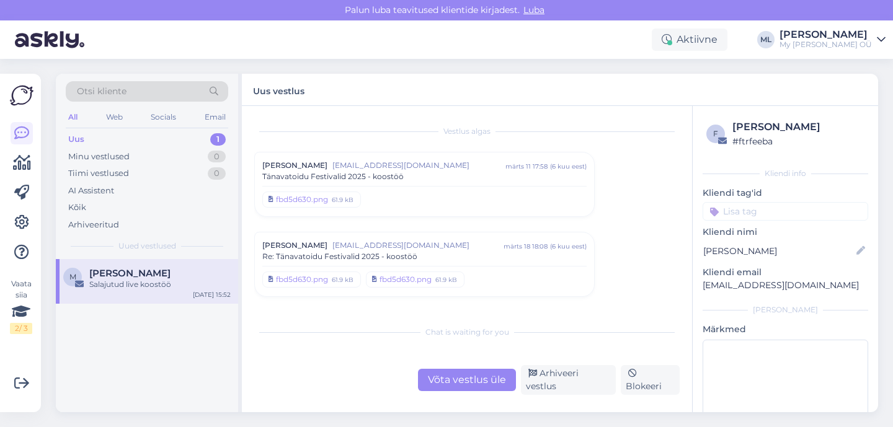
click at [548, 374] on div "Võta vestlus üle Arhiveeri vestlus Blokeeri" at bounding box center [466, 380] width 425 height 30
click at [548, 381] on div "Arhiveeri vestlus" at bounding box center [568, 380] width 95 height 30
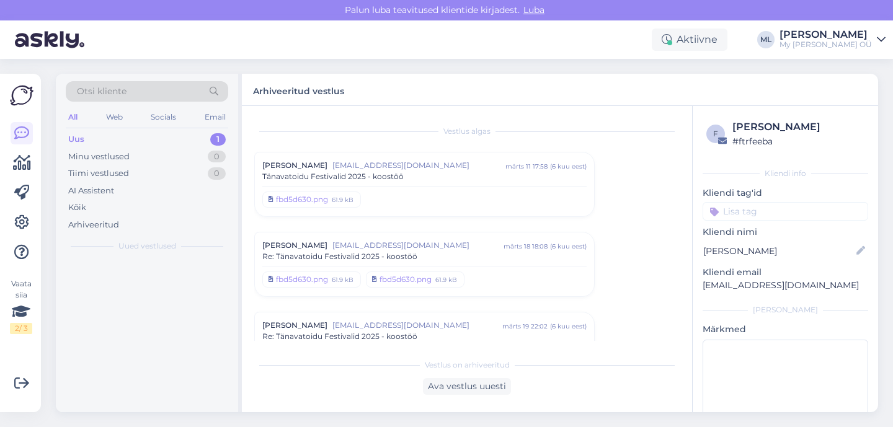
scroll to position [274, 0]
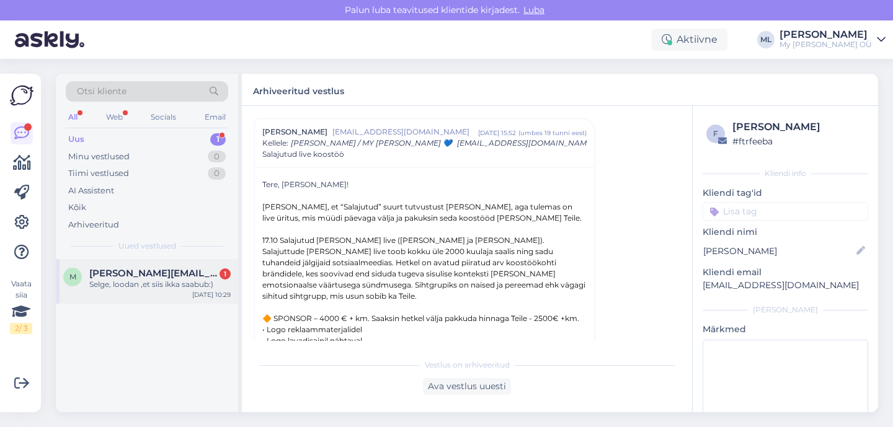
click at [171, 273] on span "[PERSON_NAME][EMAIL_ADDRESS][DOMAIN_NAME]" at bounding box center [153, 273] width 129 height 11
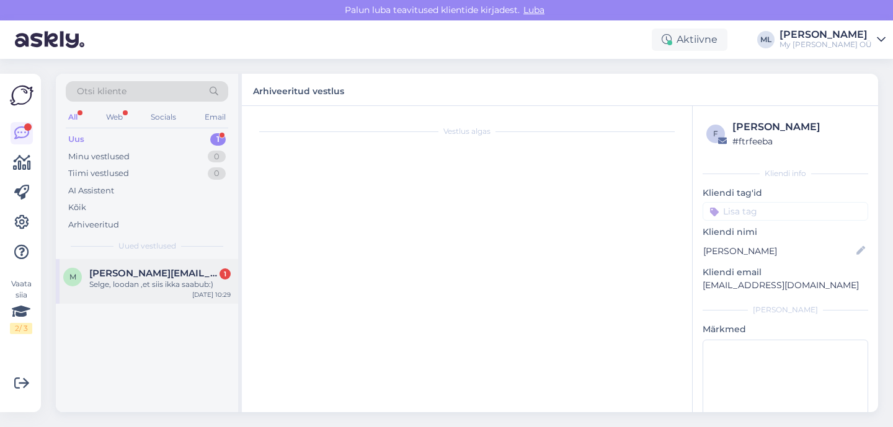
scroll to position [142, 0]
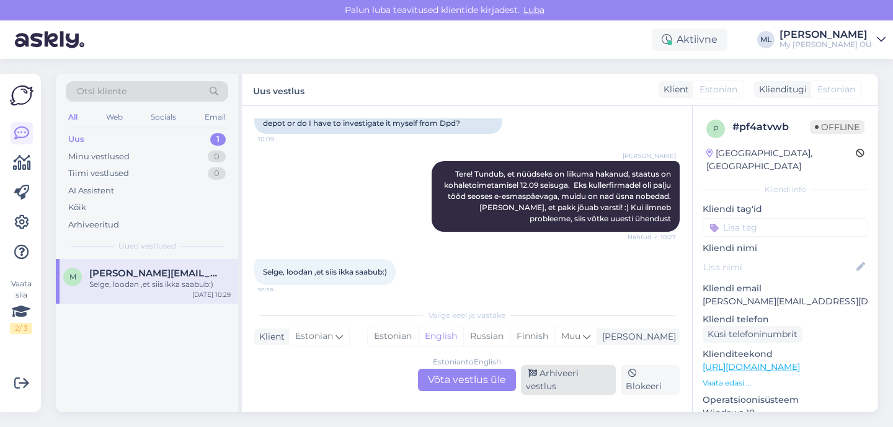
click at [567, 392] on div "Estonian to English Võta vestlus üle Arhiveeri vestlus Blokeeri" at bounding box center [466, 380] width 425 height 30
click at [564, 388] on div "Arhiveeri vestlus" at bounding box center [568, 380] width 95 height 30
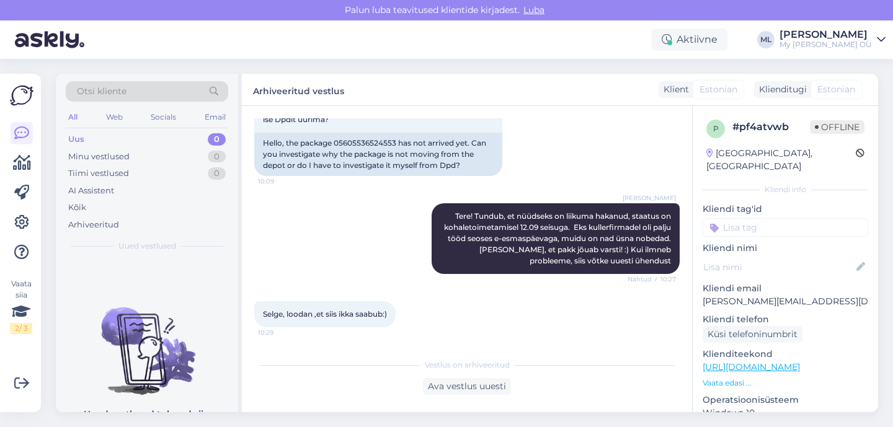
click at [75, 137] on div "Uus" at bounding box center [76, 139] width 16 height 12
